Goal: Task Accomplishment & Management: Manage account settings

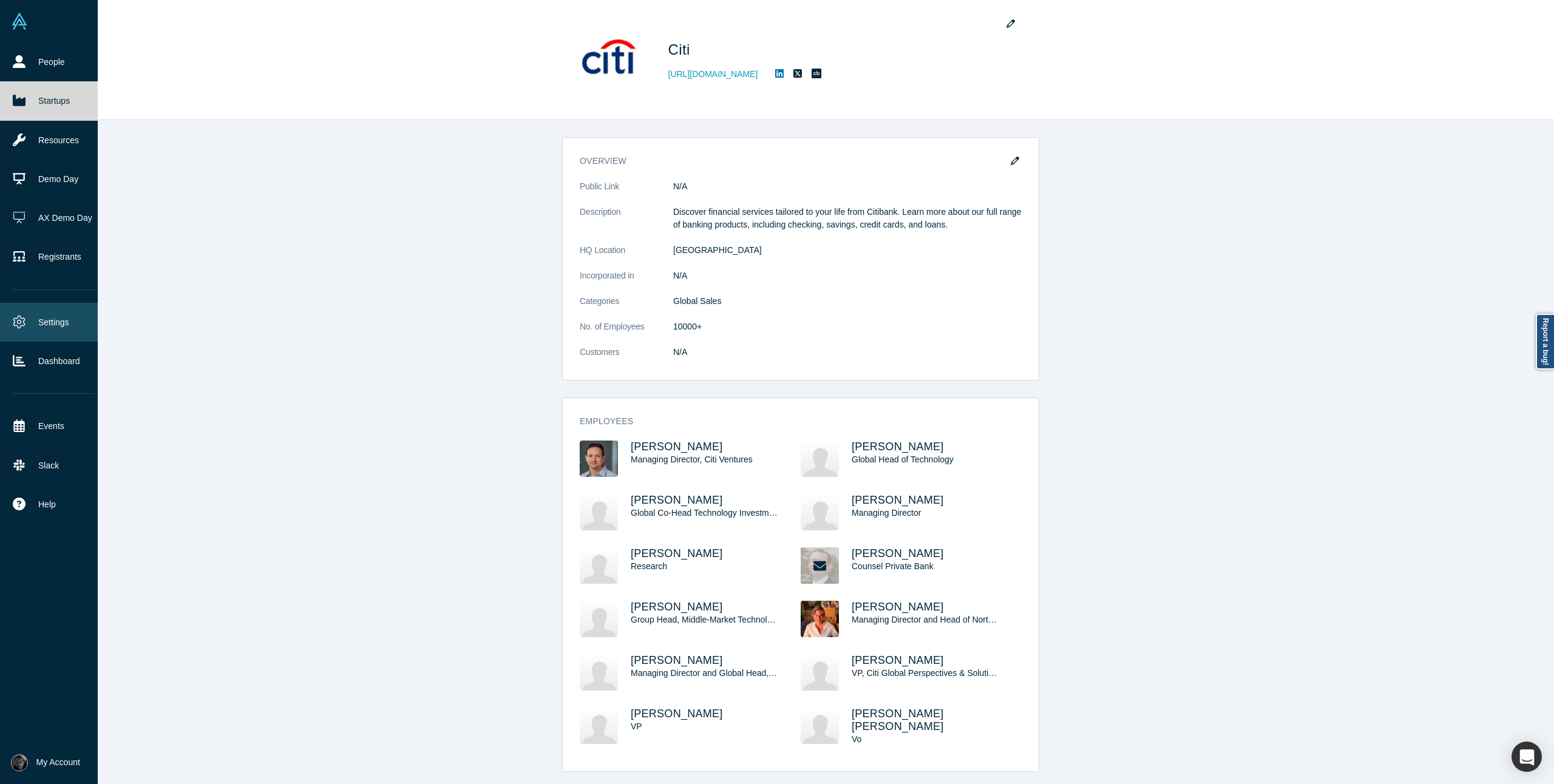
click at [47, 311] on link "Settings" at bounding box center [53, 322] width 107 height 39
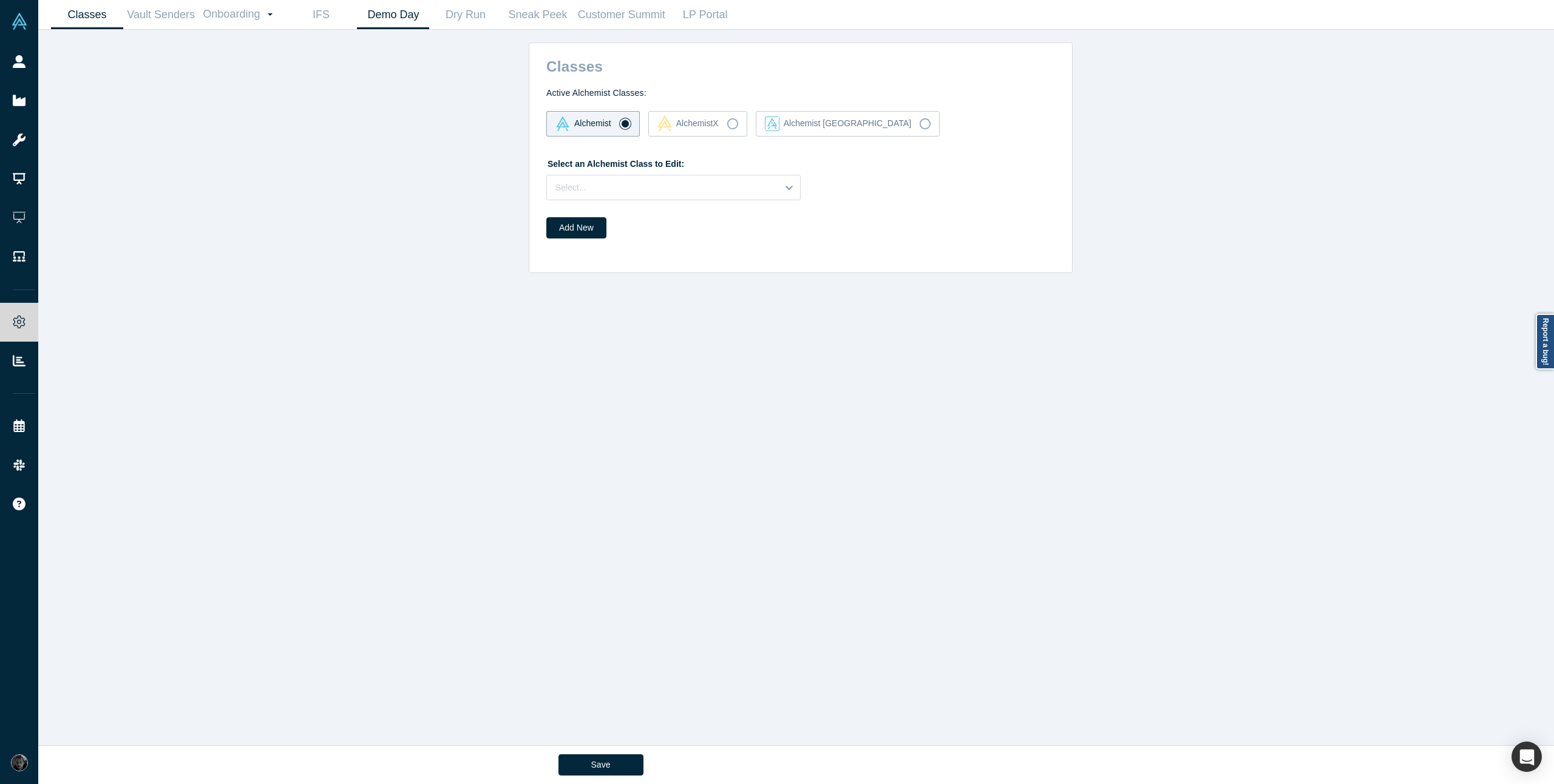
click at [394, 14] on link "Demo Day" at bounding box center [393, 15] width 72 height 29
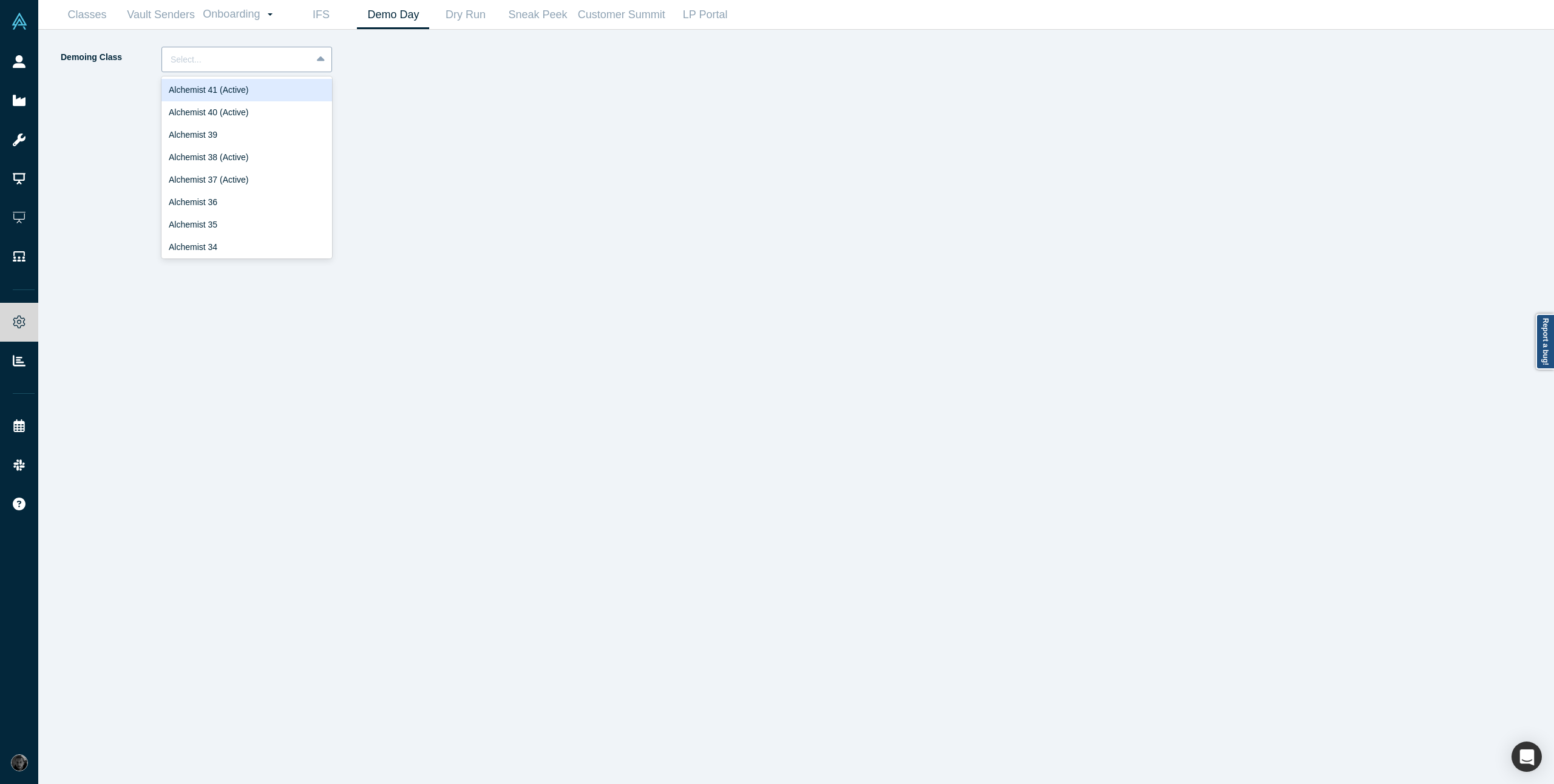
click at [295, 54] on div at bounding box center [237, 60] width 132 height 15
click at [281, 105] on div "Alchemist 40 (Active)" at bounding box center [247, 112] width 171 height 22
